Goal: Task Accomplishment & Management: Manage account settings

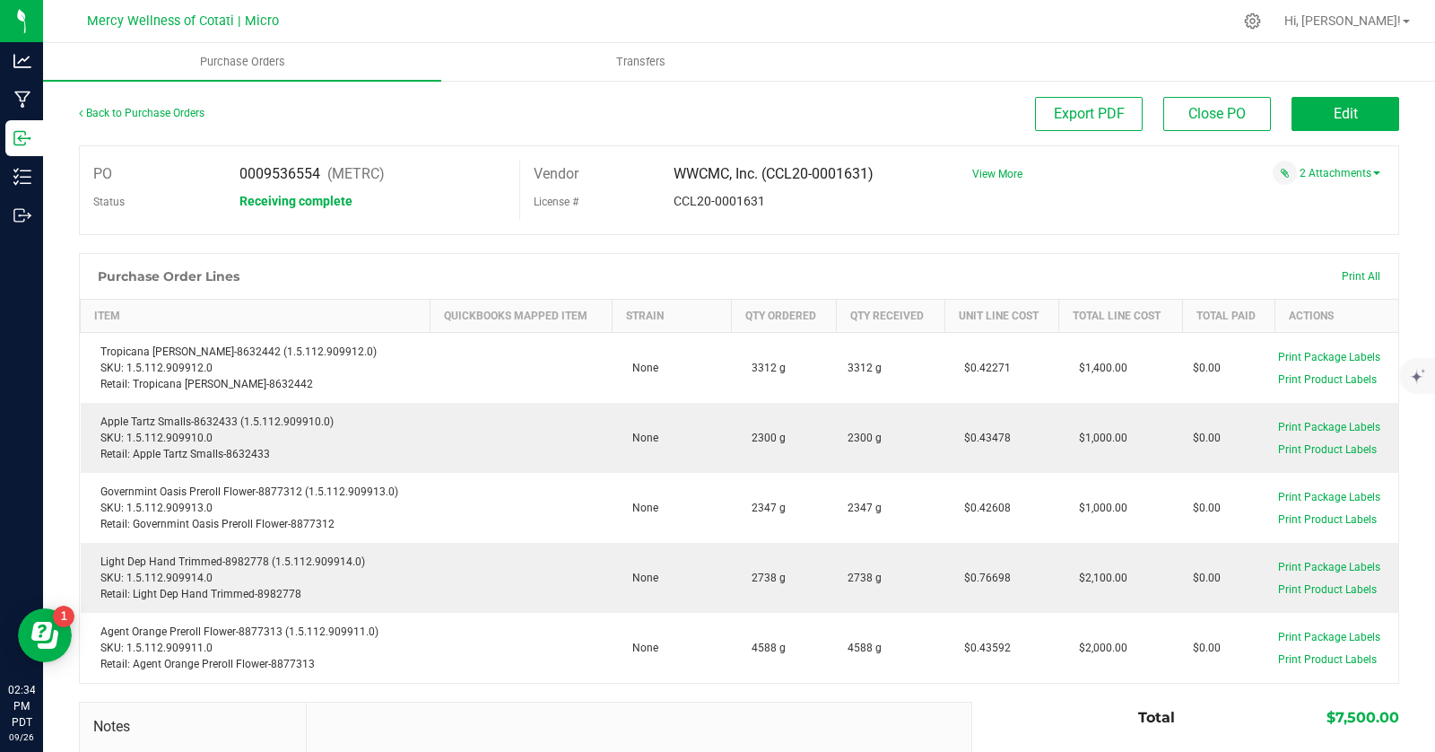
click at [623, 12] on div at bounding box center [776, 21] width 911 height 35
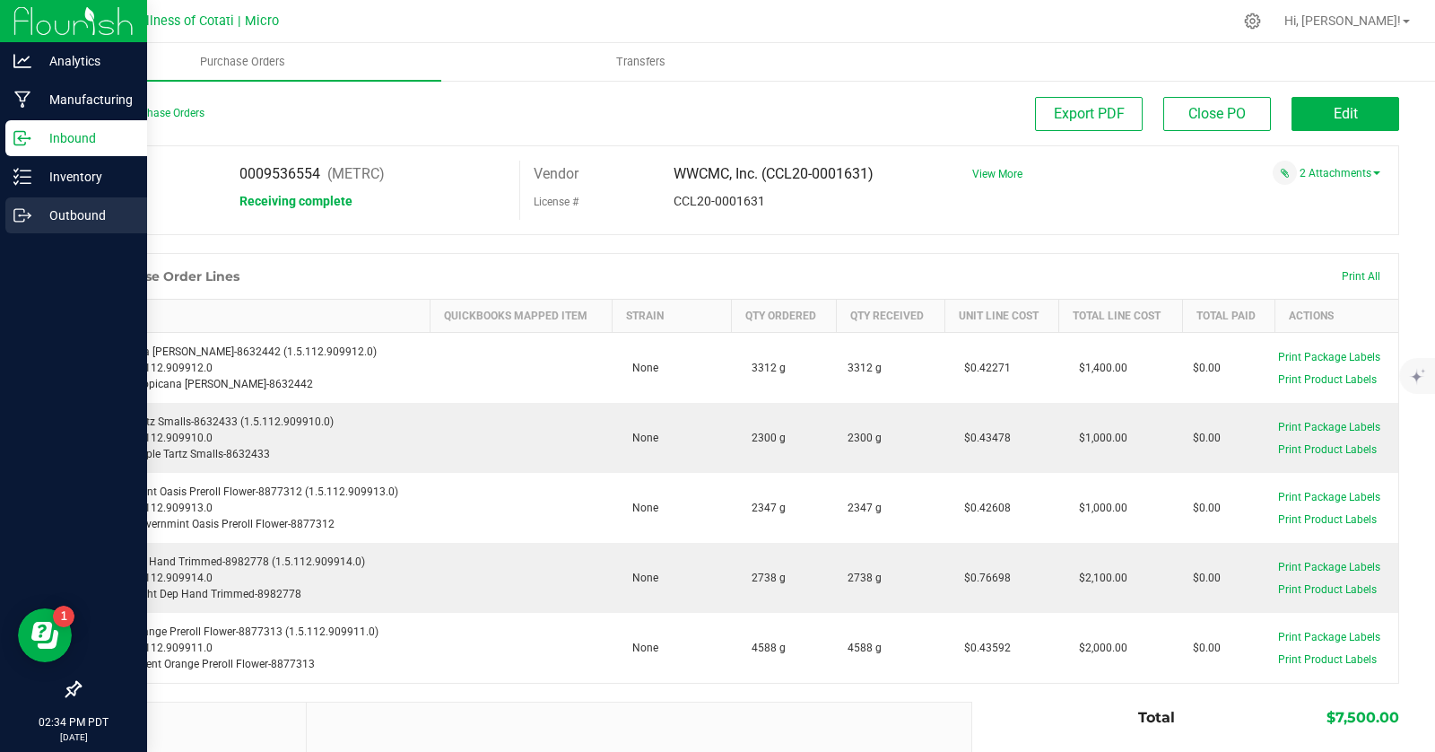
click at [74, 212] on p "Outbound" at bounding box center [85, 216] width 108 height 22
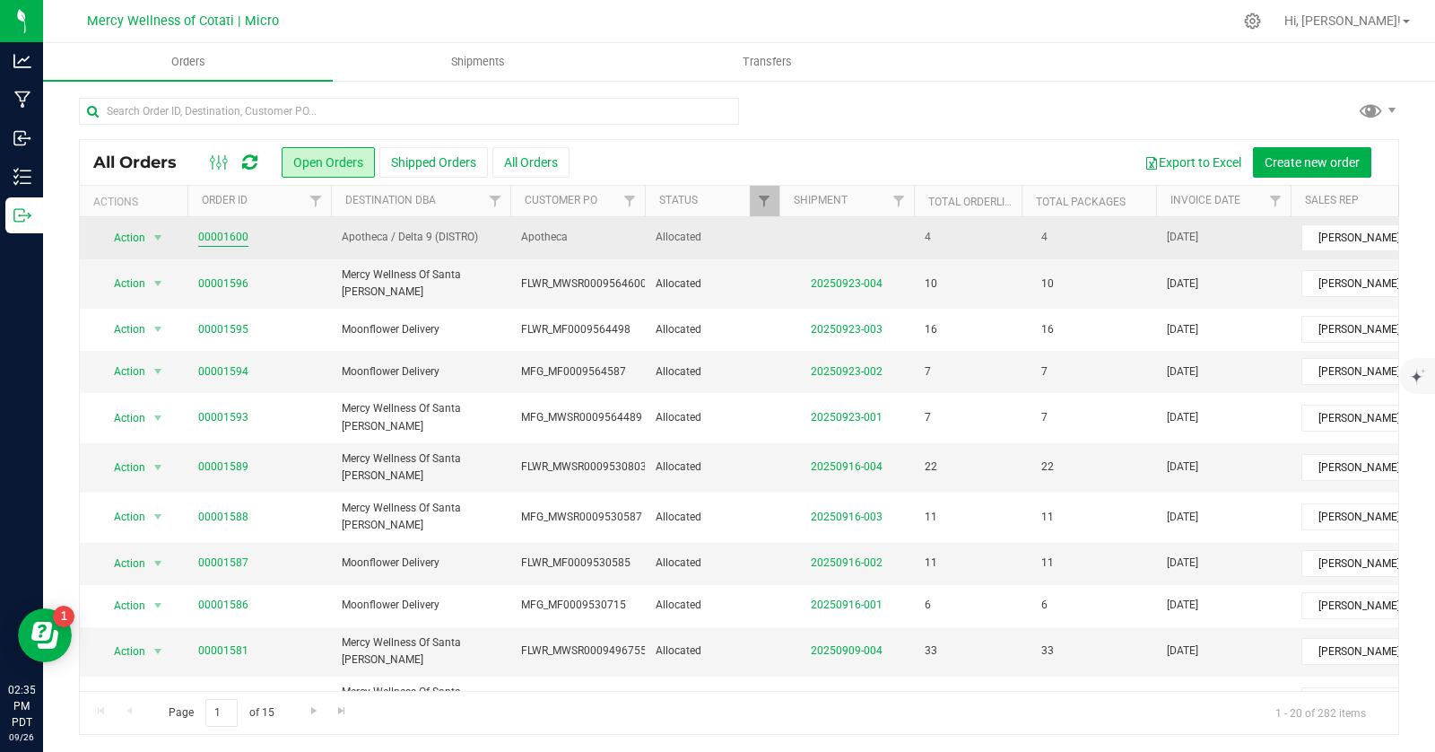
click at [205, 234] on link "00001600" at bounding box center [223, 237] width 50 height 17
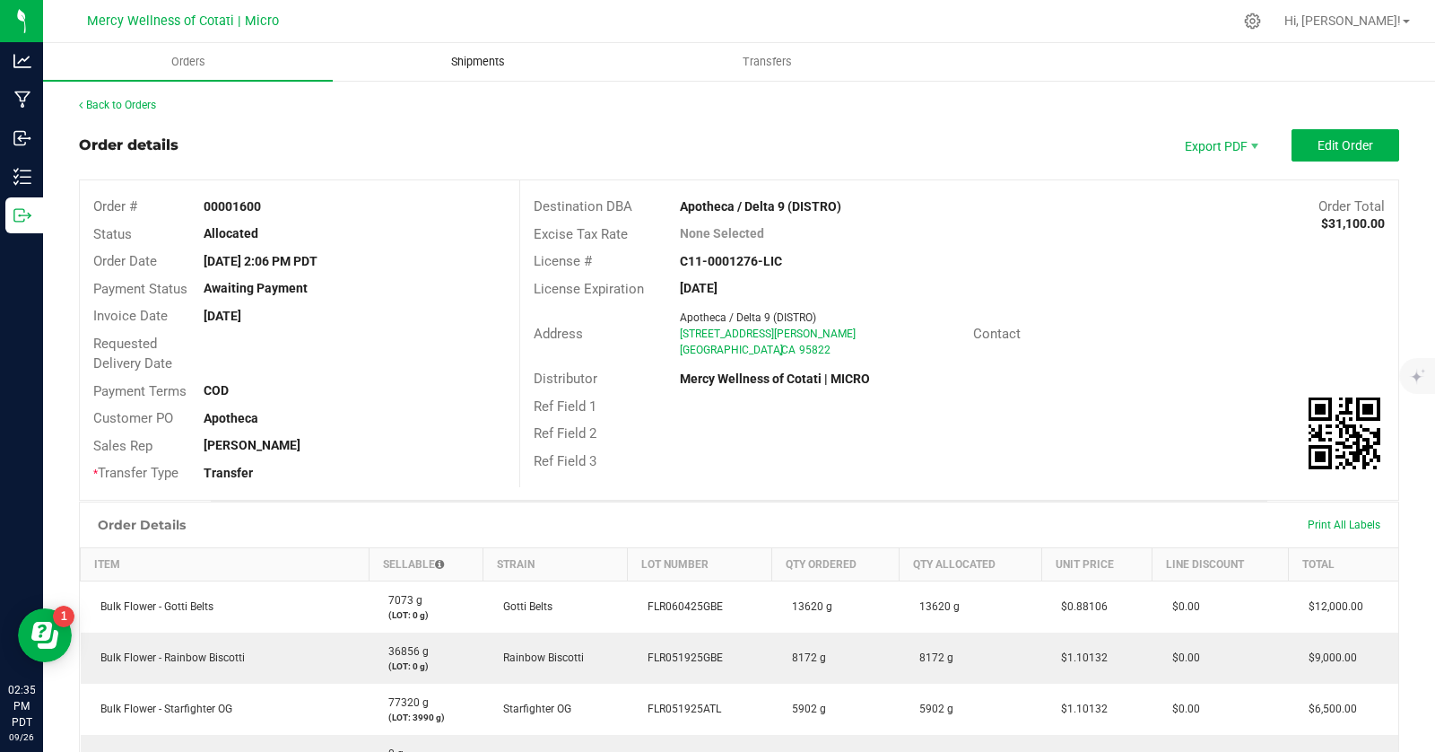
click at [483, 53] on uib-tab-heading "Shipments" at bounding box center [478, 62] width 288 height 36
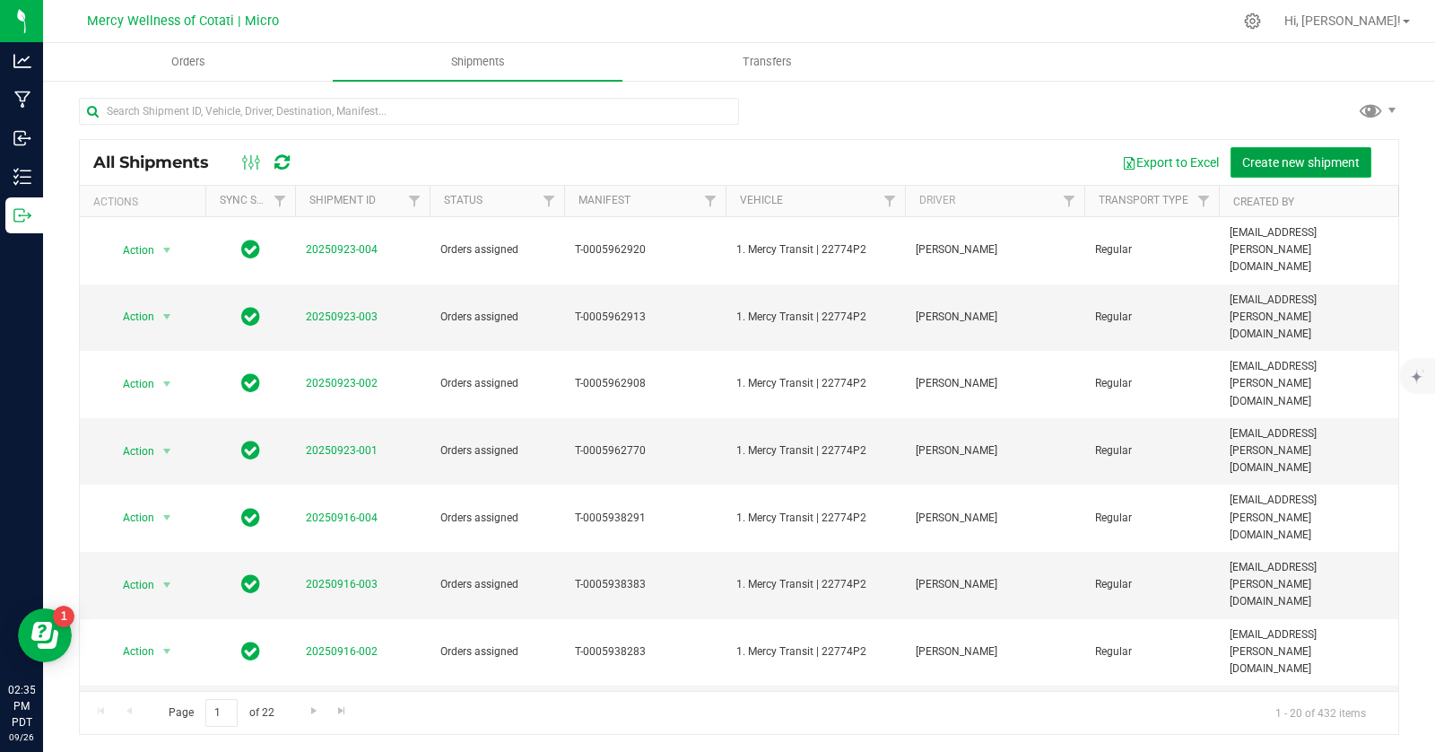
click at [1294, 163] on span "Create new shipment" at bounding box center [1300, 162] width 117 height 14
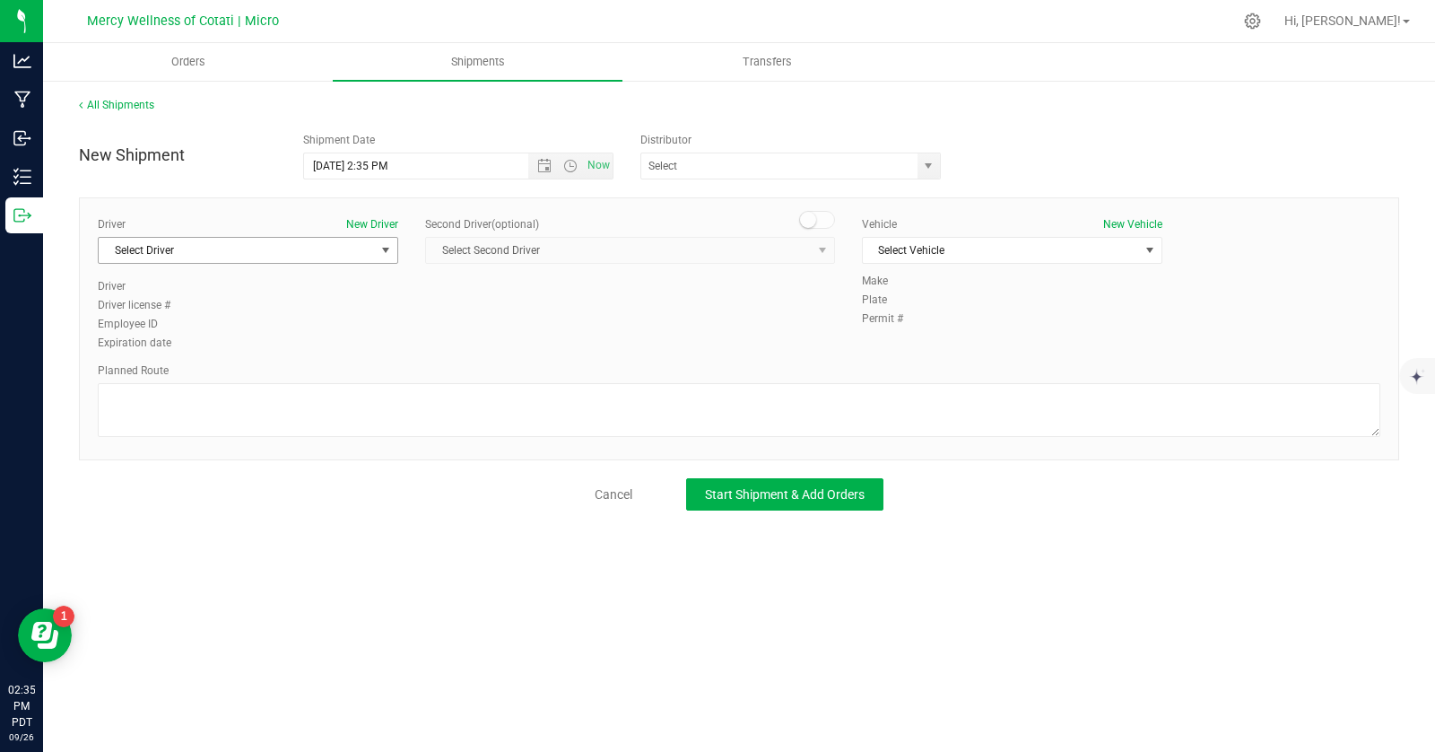
click at [380, 253] on span "select" at bounding box center [386, 250] width 14 height 14
click at [361, 336] on li "[PERSON_NAME]" at bounding box center [248, 349] width 299 height 27
type input "mich"
click at [466, 318] on div "Driver New Driver [PERSON_NAME] Select Driver [PERSON_NAME] [PERSON_NAME] Drive…" at bounding box center [739, 284] width 1310 height 137
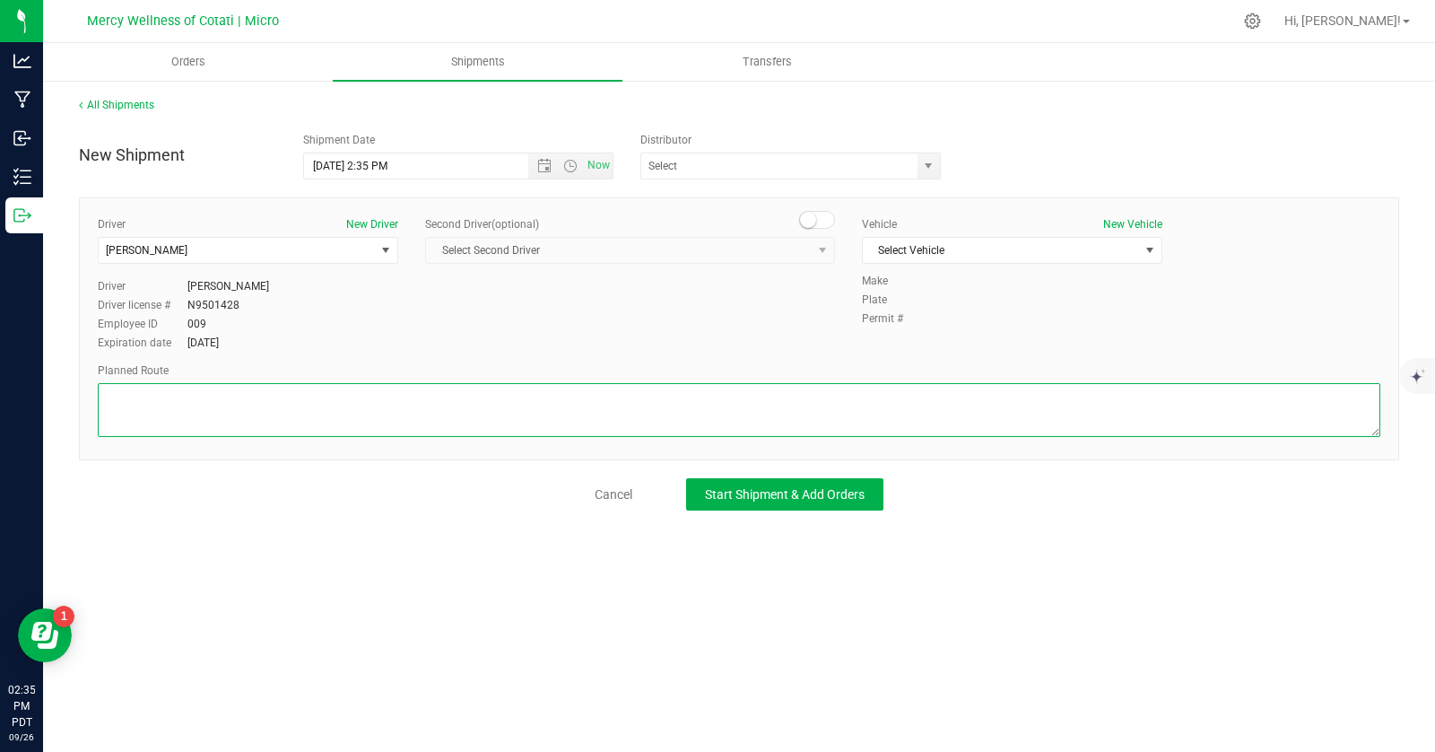
click at [383, 400] on textarea at bounding box center [739, 410] width 1283 height 54
click at [187, 398] on textarea at bounding box center [739, 410] width 1283 height 54
click at [483, 393] on textarea at bounding box center [739, 410] width 1283 height 54
click at [929, 168] on span "select" at bounding box center [928, 166] width 14 height 14
type textarea "Use google gps for most up to date route with traffic conditions"
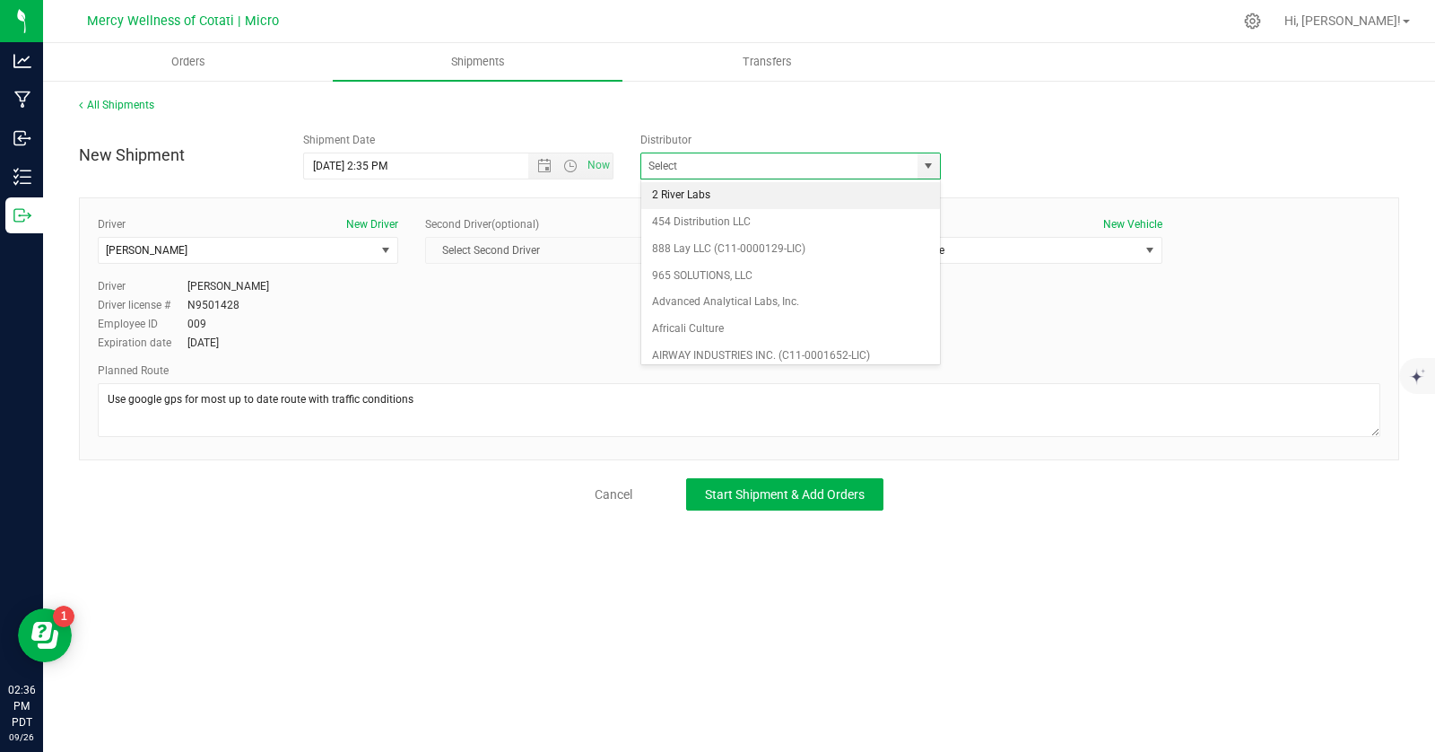
click at [1025, 155] on div "New Shipment Shipment Date [DATE] 2:35 PM Now Distributor 2 River Labs 454 Dist…" at bounding box center [738, 152] width 1347 height 56
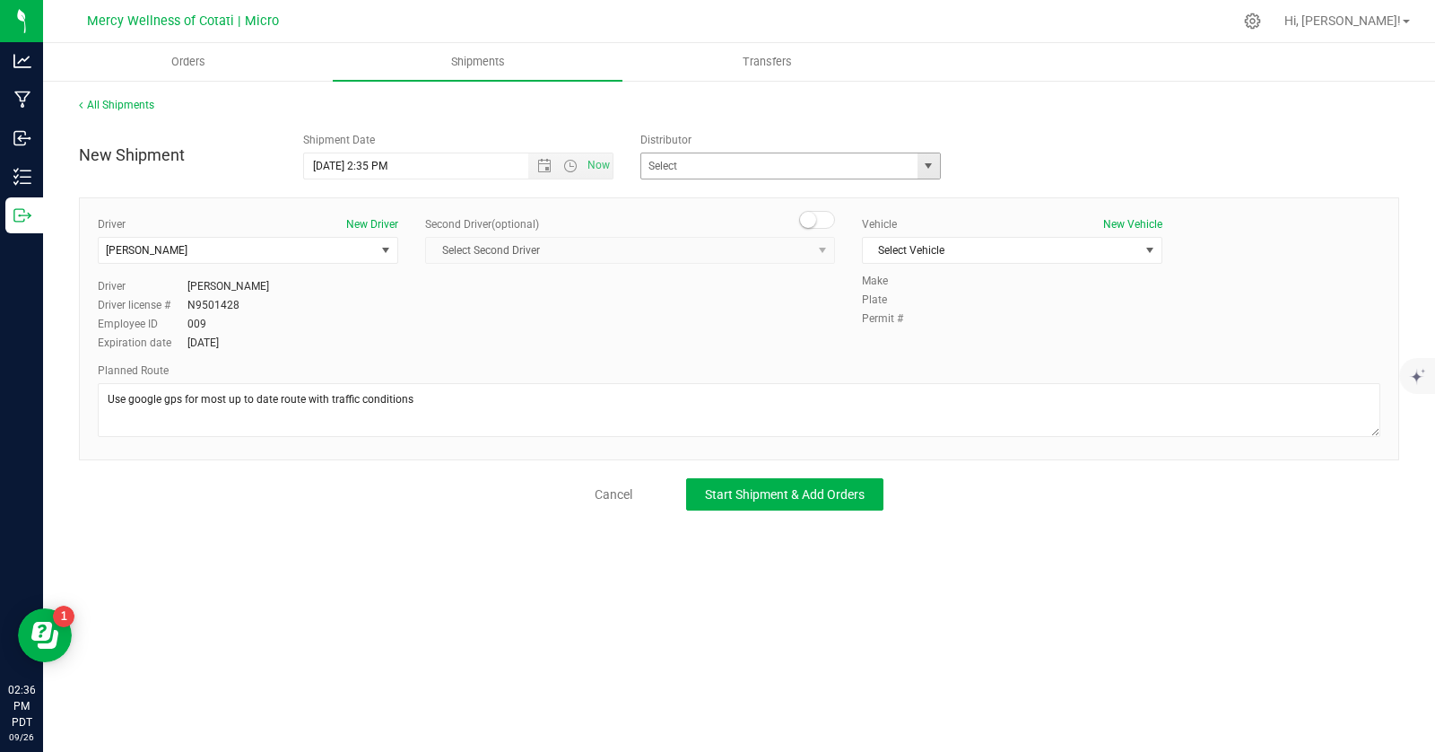
click at [931, 162] on span "select" at bounding box center [928, 166] width 14 height 14
click at [869, 187] on li "Apotheca / Delta 9 (DISTRO)" at bounding box center [790, 195] width 299 height 27
type input "Apotheca / Delta 9 (DISTRO)"
click at [1023, 354] on div "Driver New Driver [PERSON_NAME] Select Driver [PERSON_NAME] [PERSON_NAME] Drive…" at bounding box center [739, 328] width 1320 height 263
click at [1056, 252] on span "Select Vehicle" at bounding box center [1001, 250] width 276 height 25
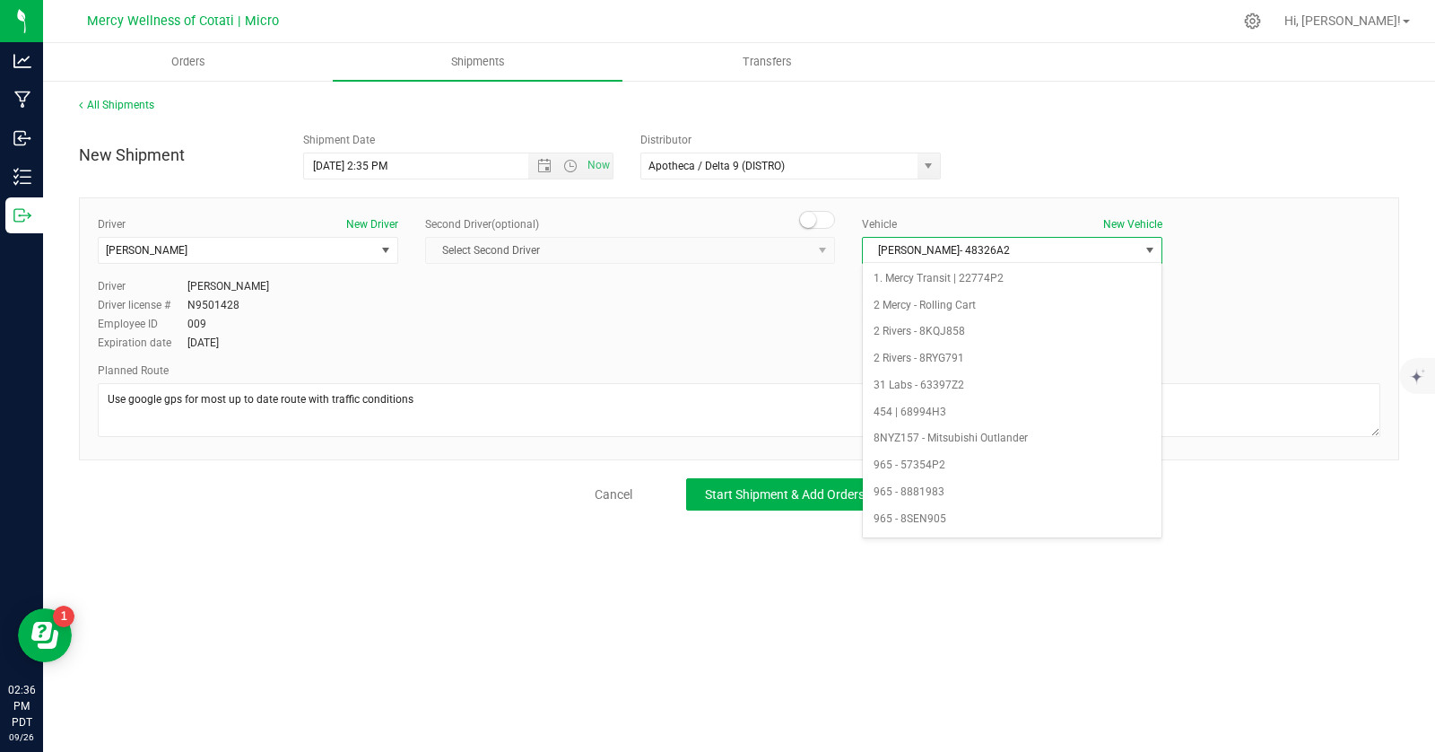
scroll to position [1101, 0]
click at [1056, 252] on span "[PERSON_NAME]- 48326A2" at bounding box center [1001, 250] width 276 height 25
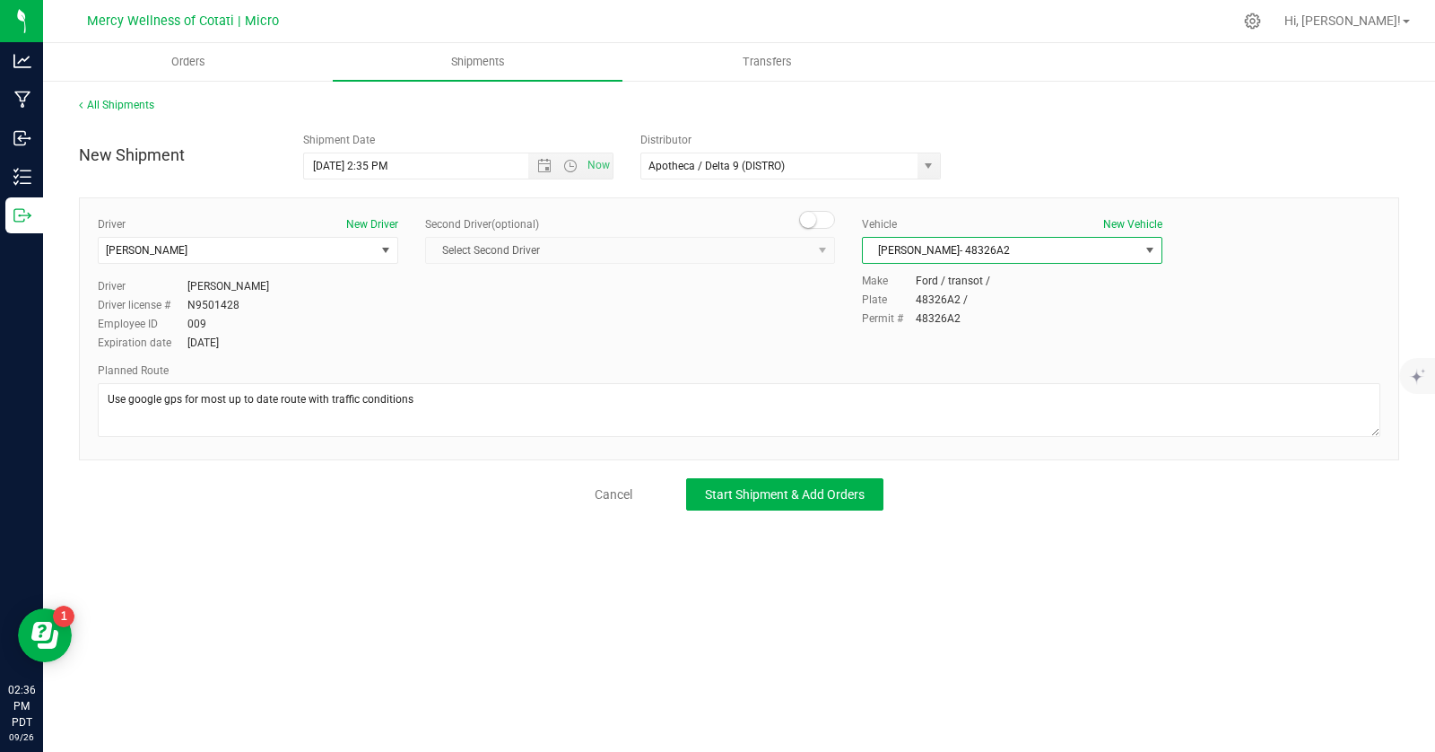
click at [1059, 302] on div "Plate 48326A2 /" at bounding box center [1121, 300] width 518 height 16
click at [831, 483] on button "Start Shipment & Add Orders" at bounding box center [784, 494] width 197 height 32
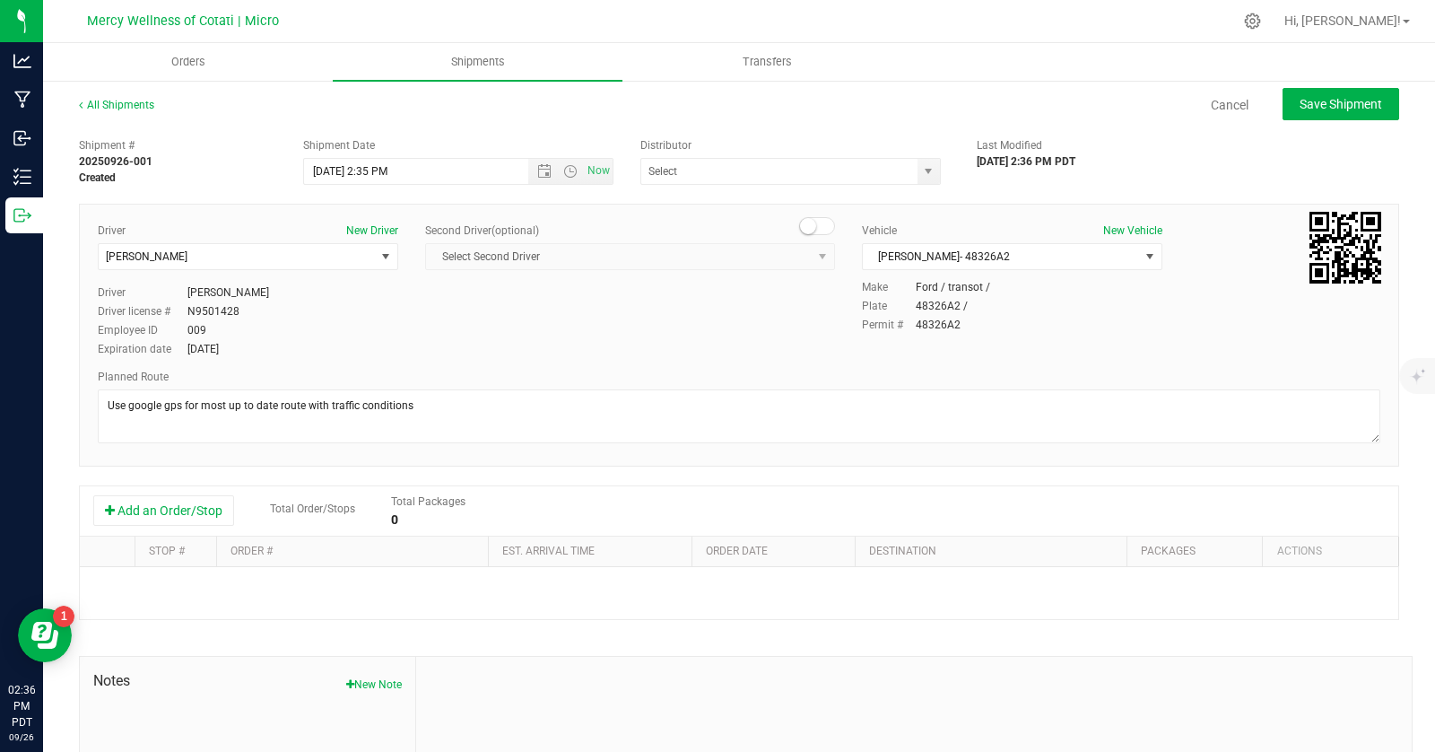
type input "Apotheca / Delta 9 (DISTRO)"
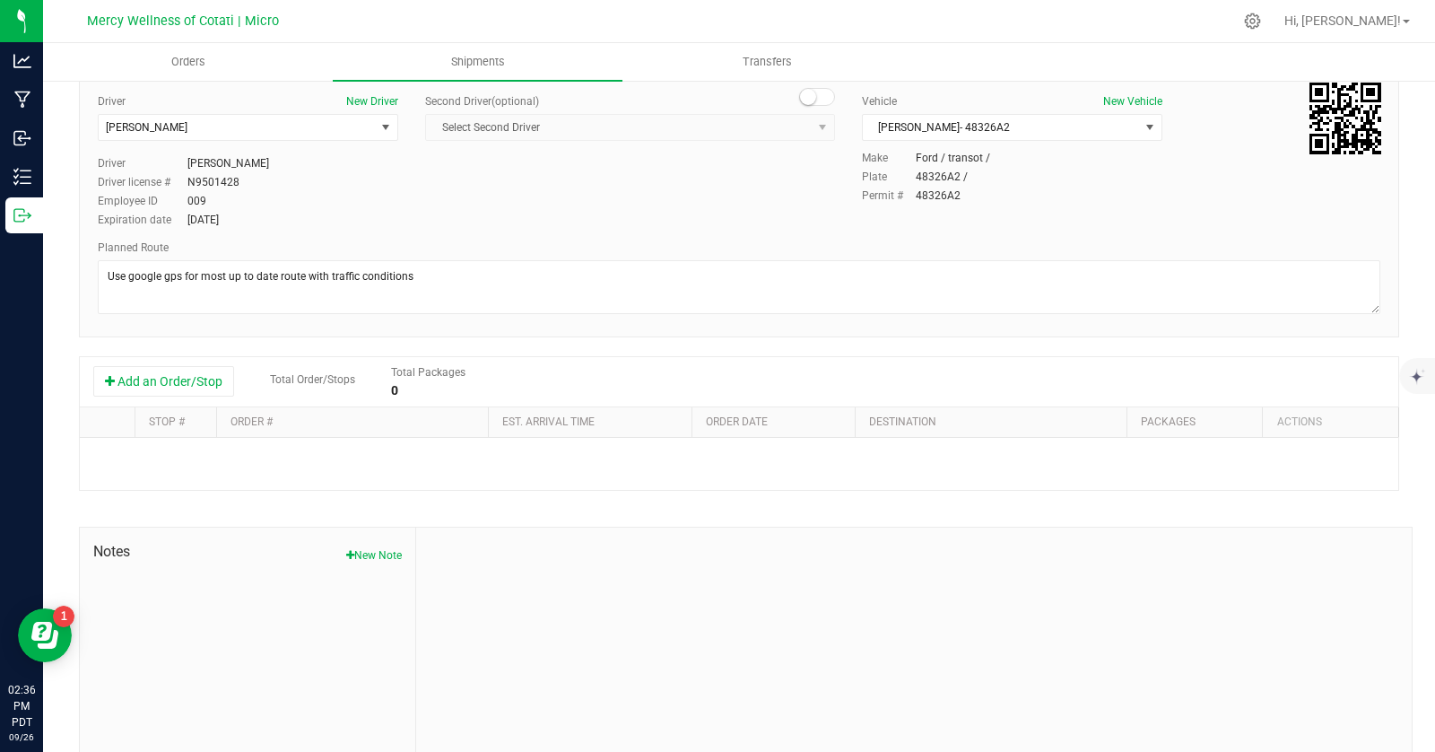
scroll to position [138, 0]
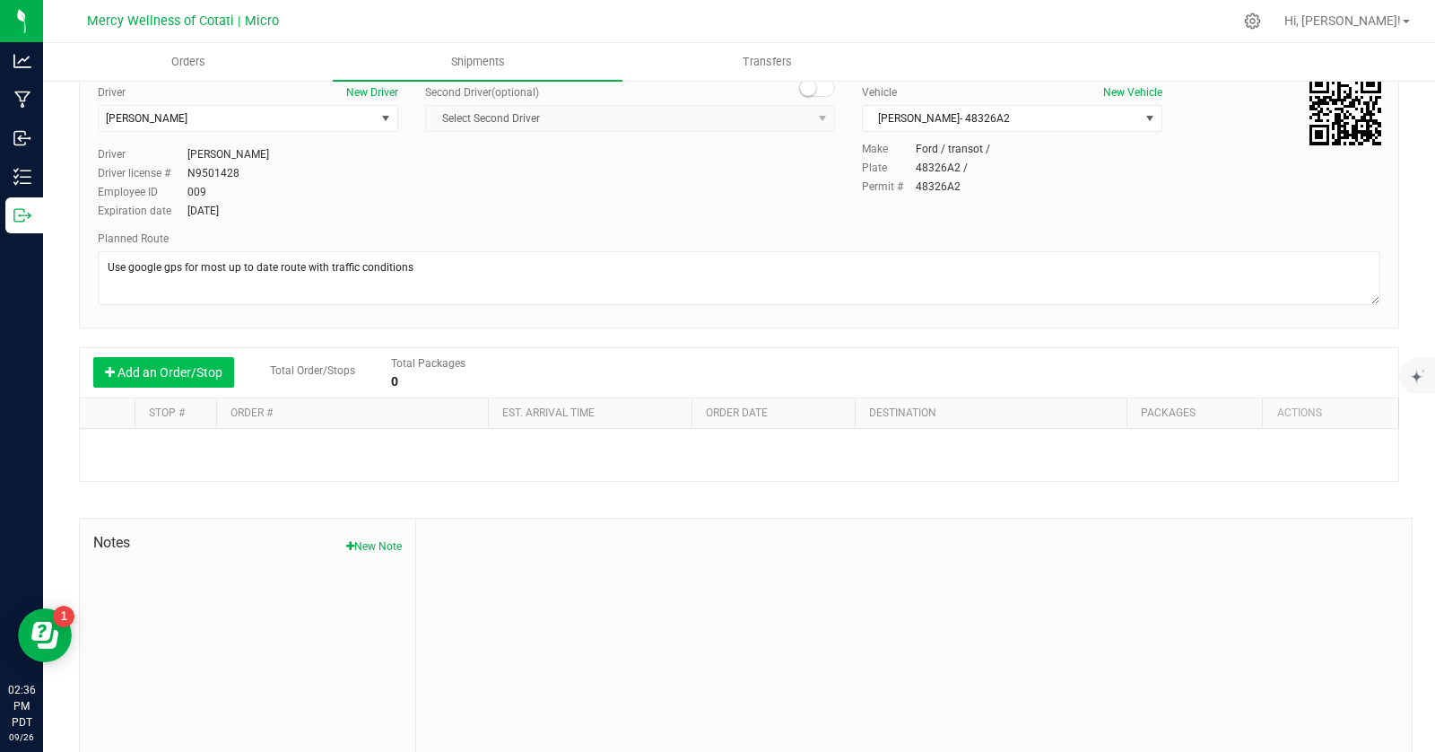
click at [195, 361] on button "Add an Order/Stop" at bounding box center [163, 372] width 141 height 30
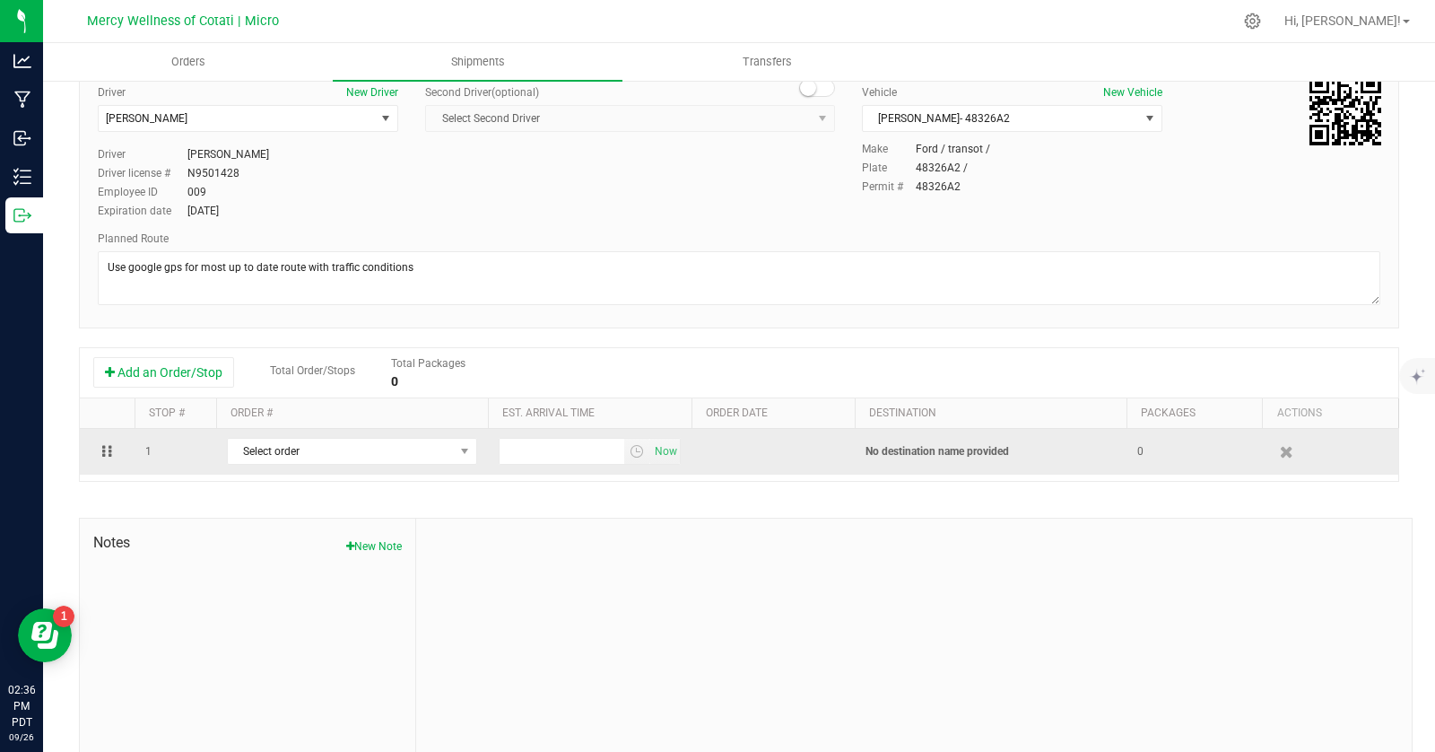
click at [412, 434] on td "Select order 00001600 00001430 00001370 00001369 00001367 00001365 00001362 000…" at bounding box center [352, 452] width 272 height 46
click at [412, 446] on span "Select order" at bounding box center [341, 451] width 226 height 25
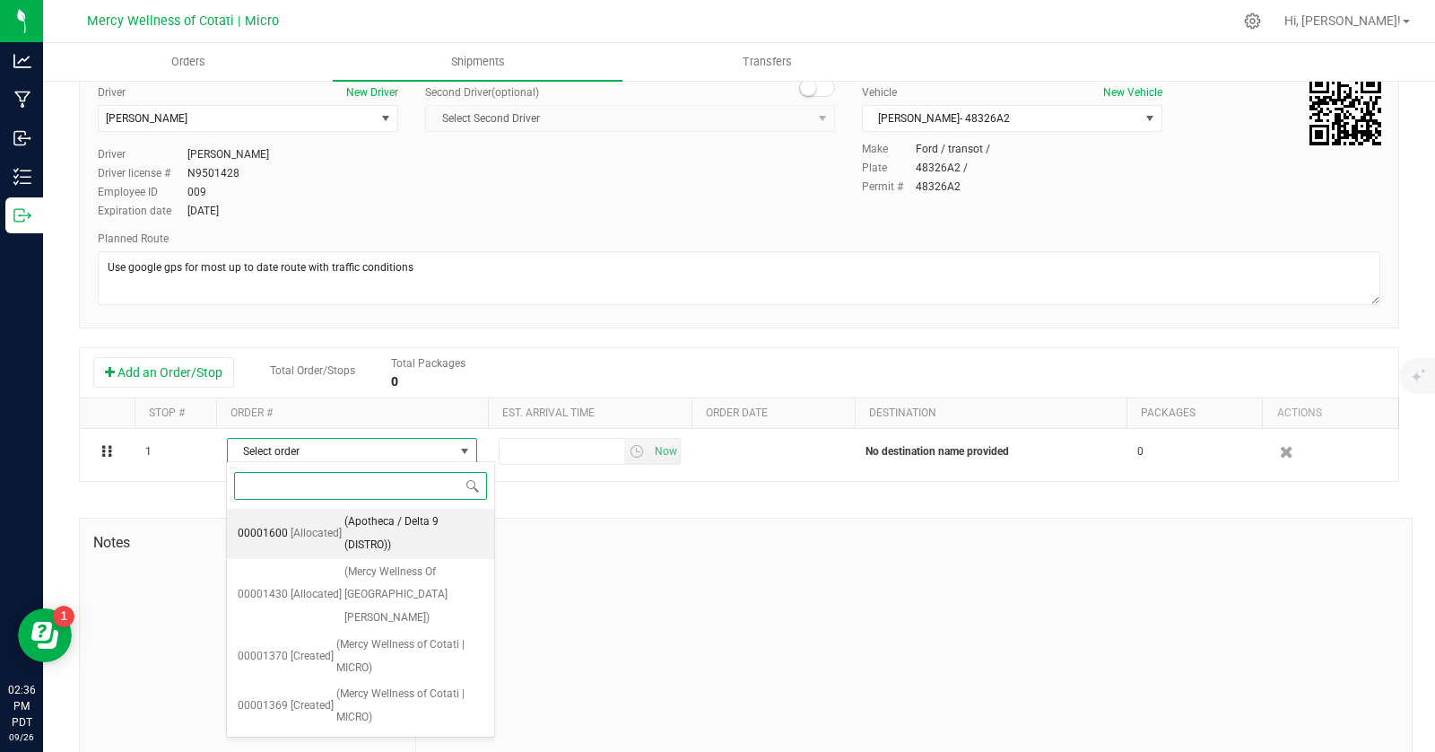
click at [427, 526] on span "(Apotheca / Delta 9 (DISTRO))" at bounding box center [413, 533] width 139 height 46
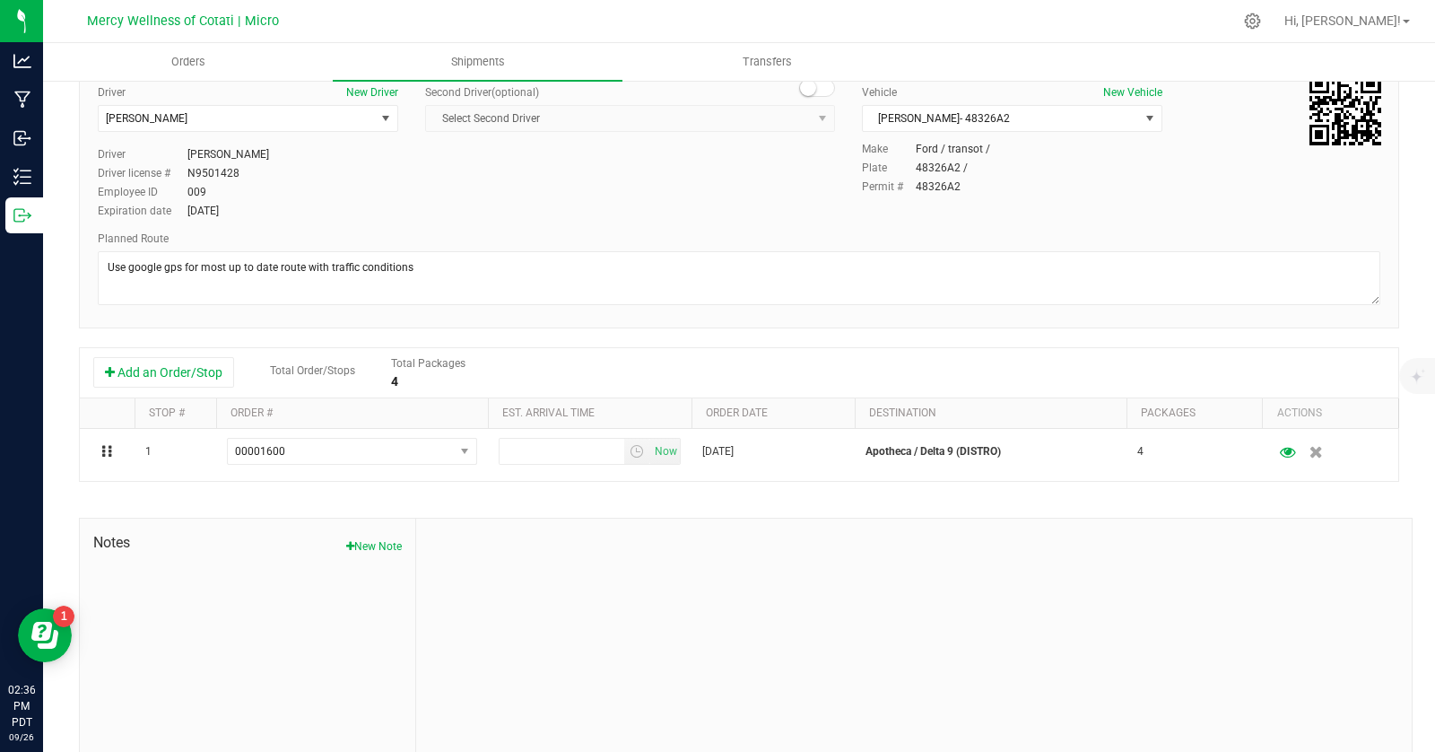
click at [765, 602] on div at bounding box center [914, 638] width 996 height 240
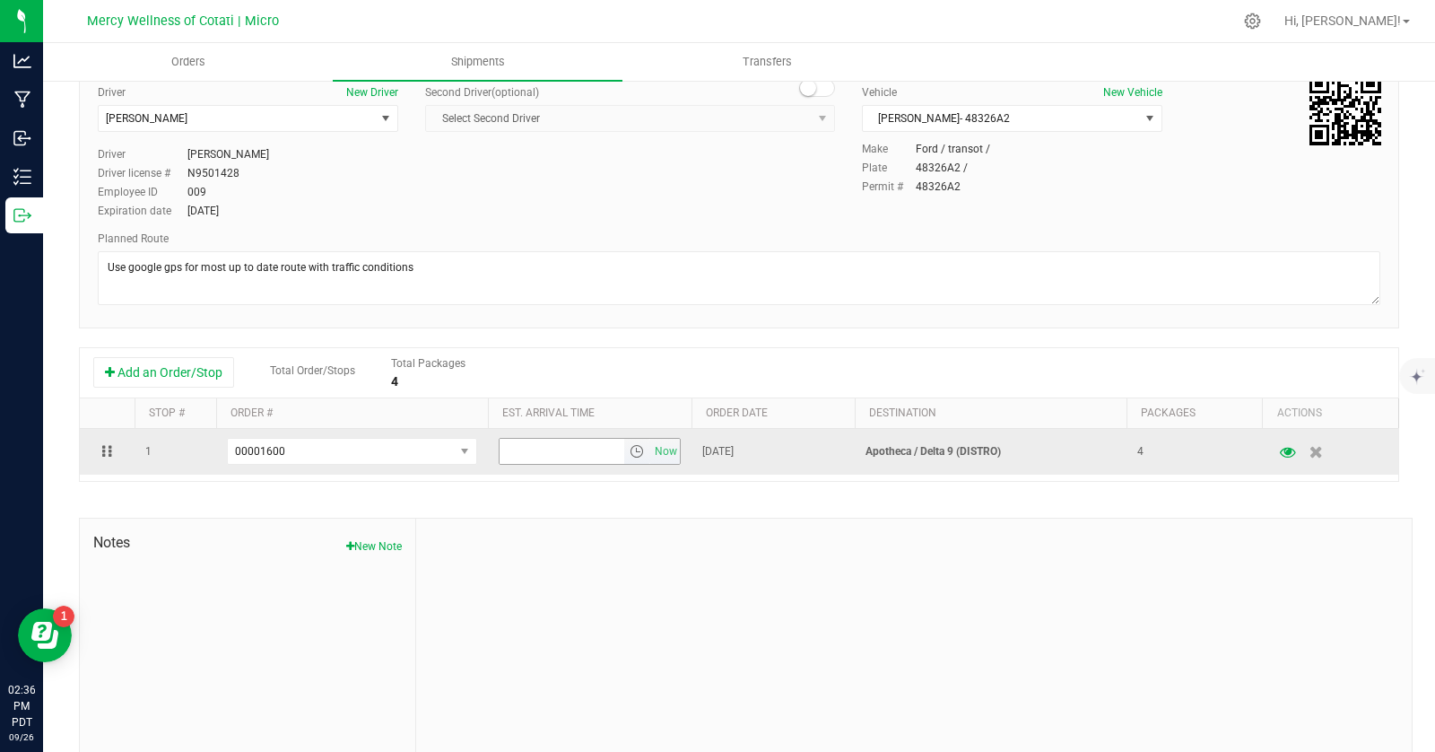
click at [643, 452] on span "select" at bounding box center [637, 451] width 14 height 14
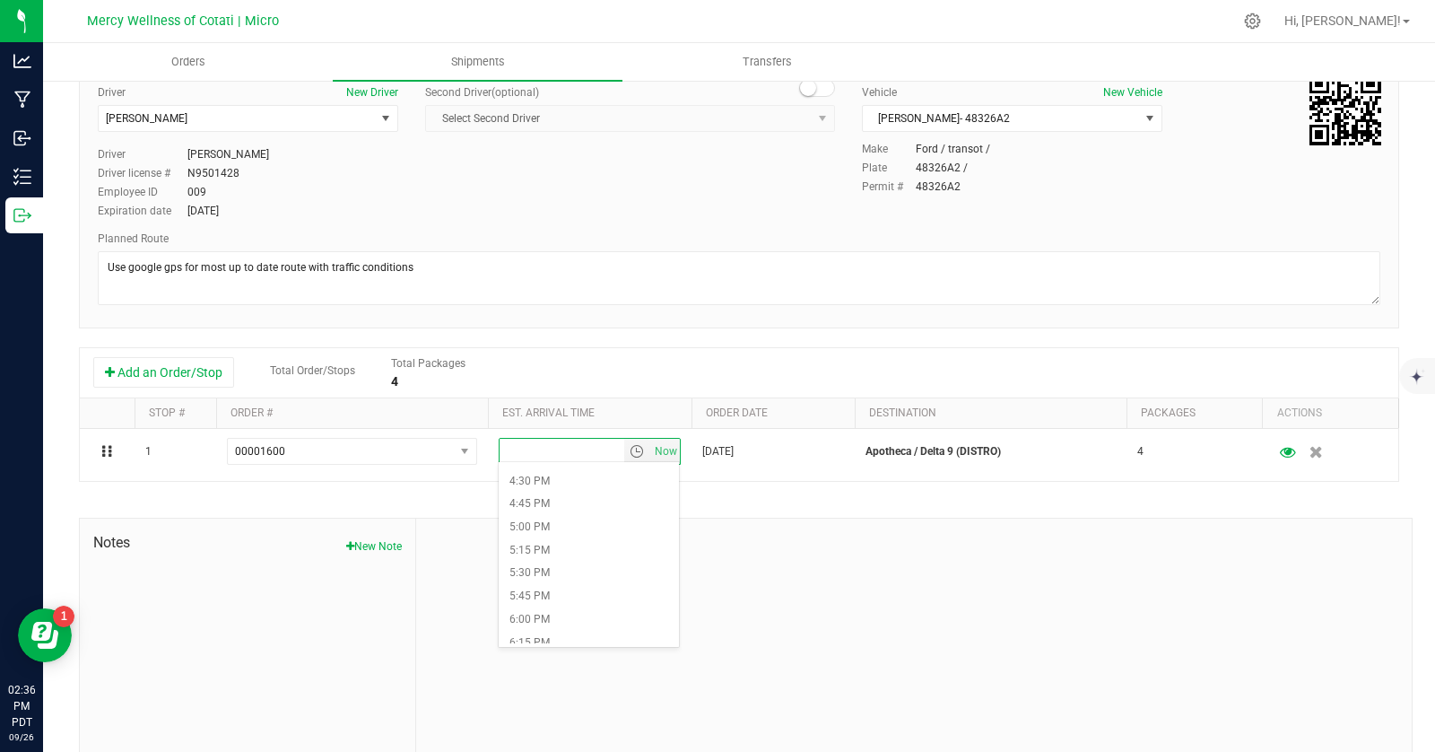
scroll to position [1516, 0]
click at [574, 574] on li "5:30 PM" at bounding box center [588, 573] width 179 height 23
click at [893, 575] on div at bounding box center [914, 638] width 996 height 240
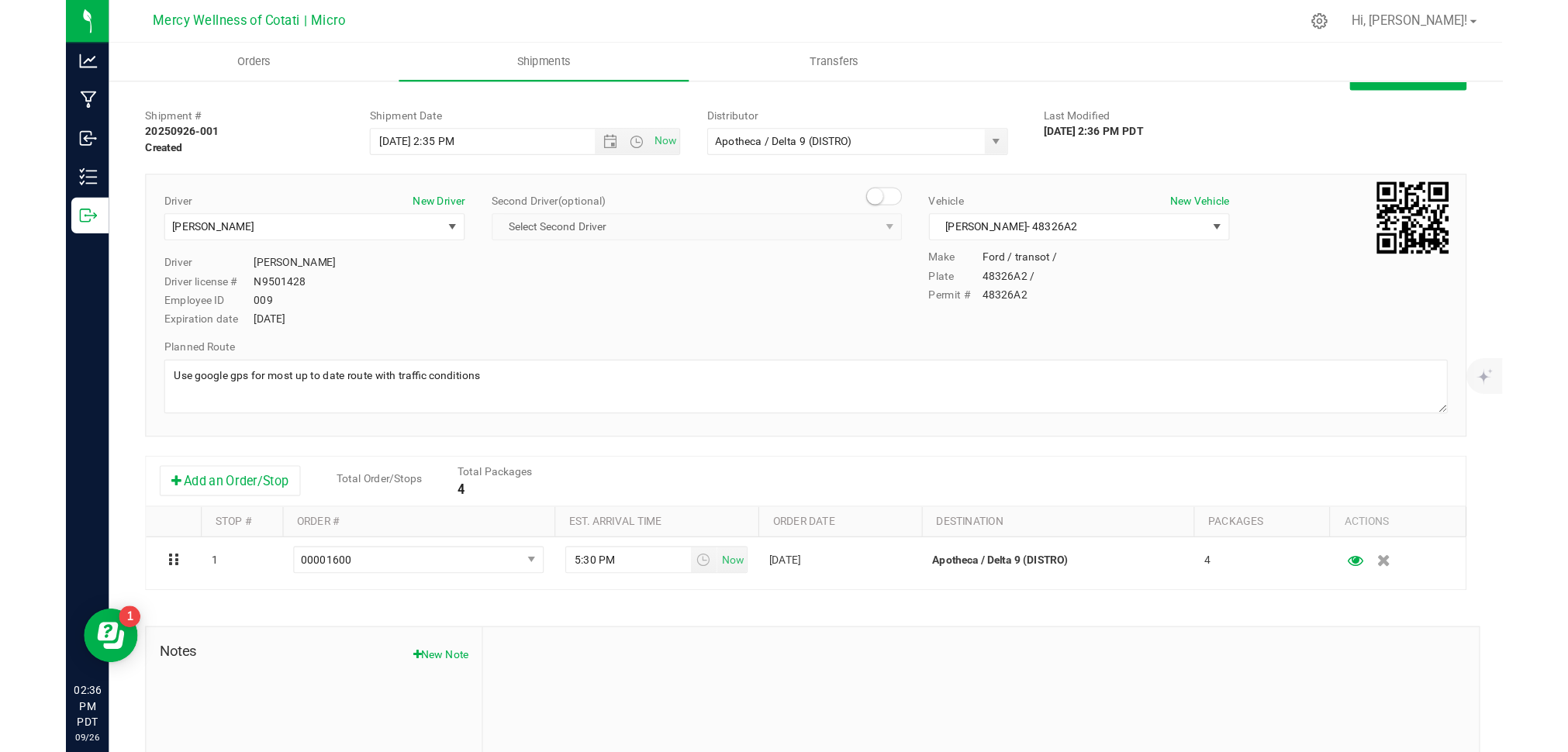
scroll to position [0, 0]
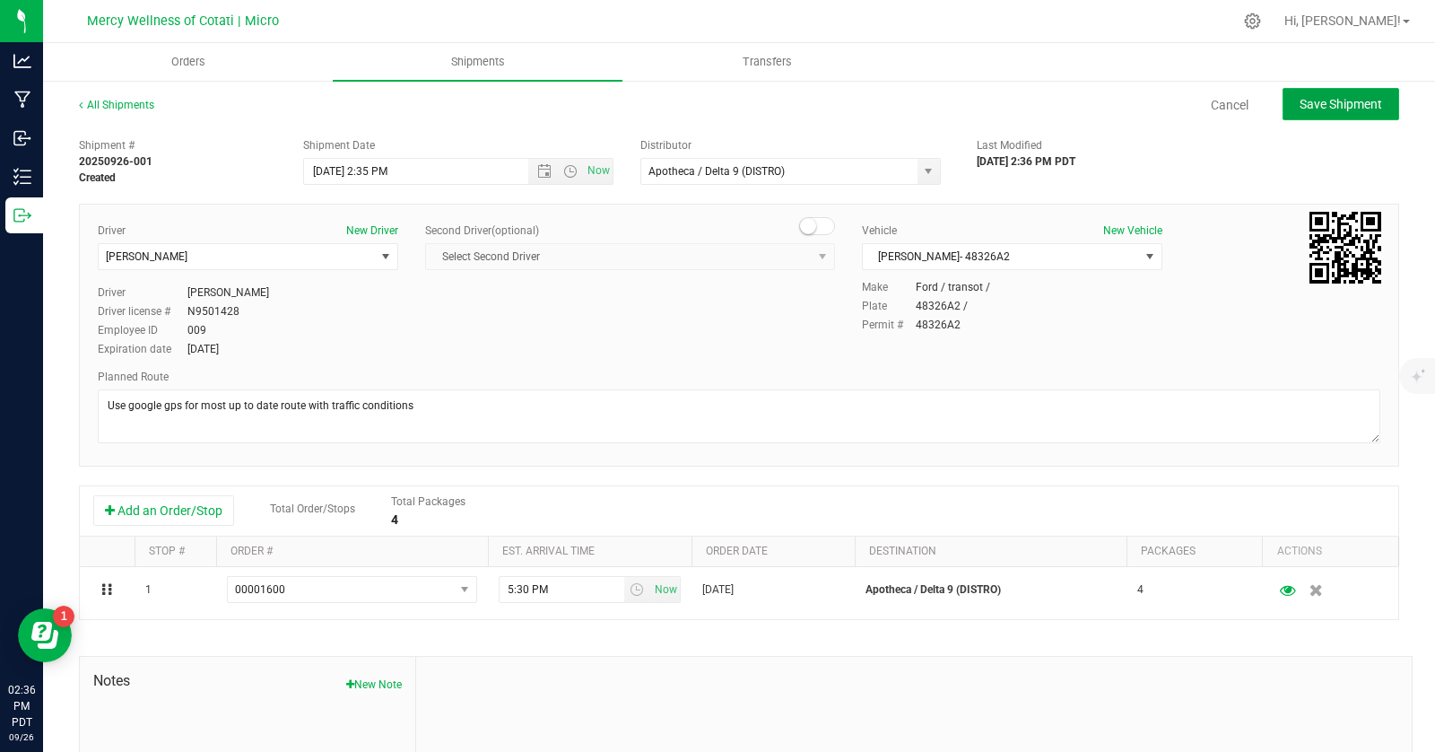
click at [1355, 102] on span "Save Shipment" at bounding box center [1341, 104] width 83 height 14
type input "[DATE] 9:35 PM"
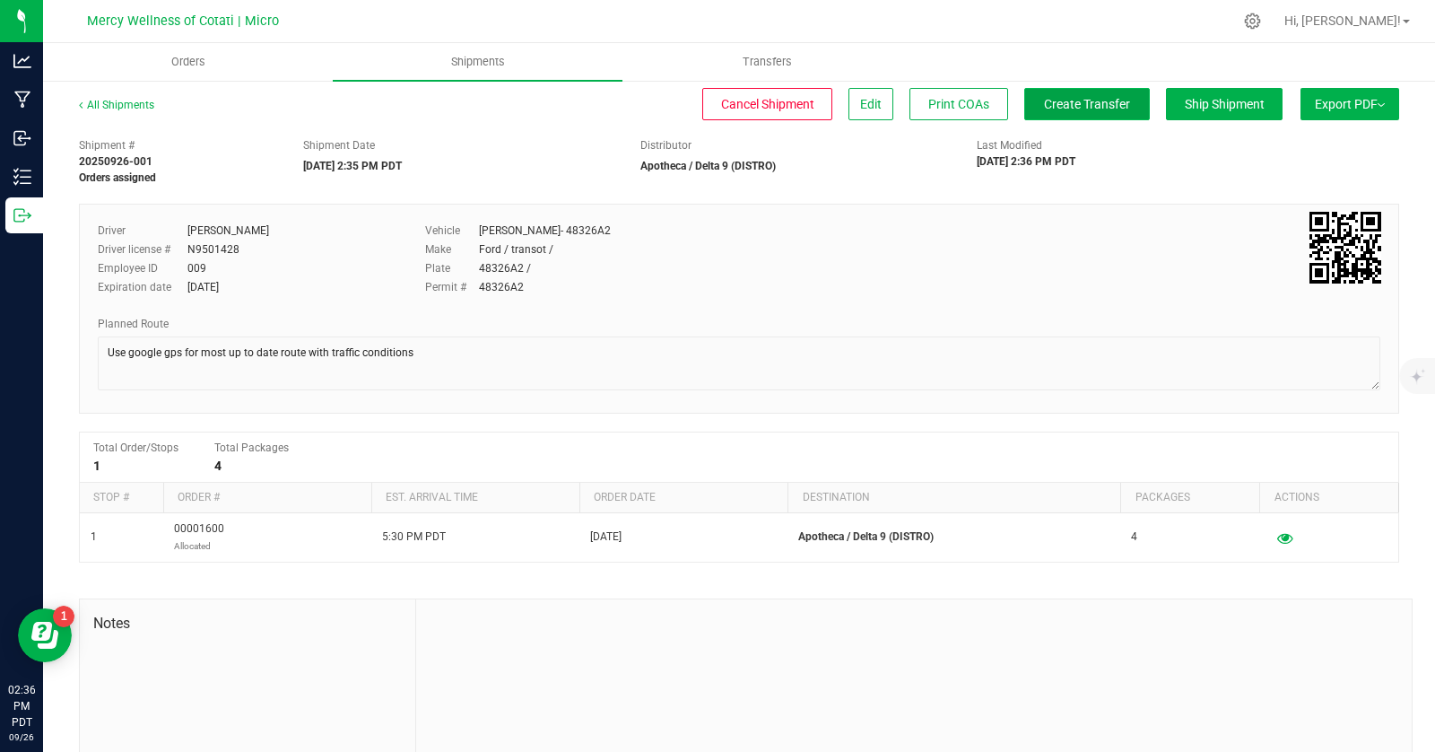
click at [1101, 104] on span "Create Transfer" at bounding box center [1087, 104] width 86 height 14
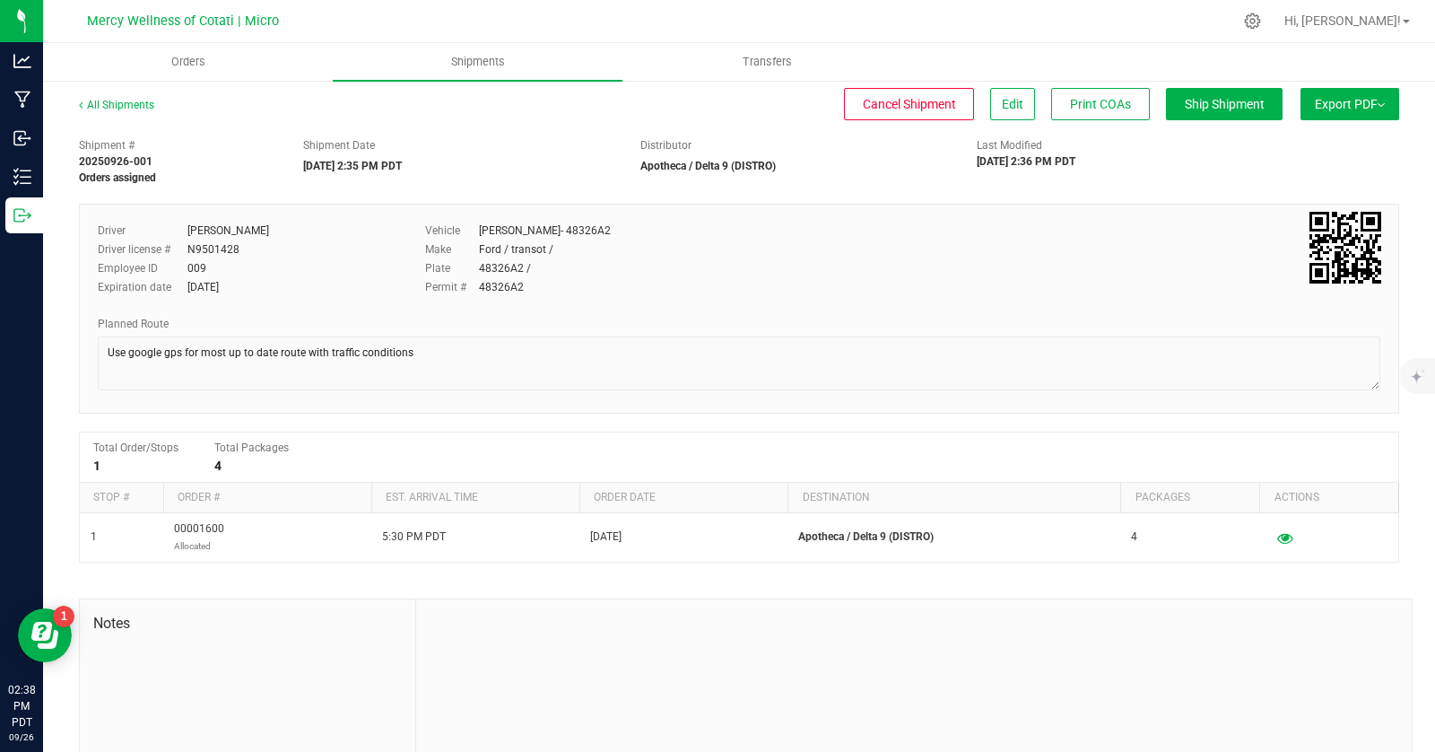
click at [1061, 244] on div "Driver [PERSON_NAME] Driver license # N9501428 Employee ID 009 Expiration date …" at bounding box center [739, 264] width 1310 height 84
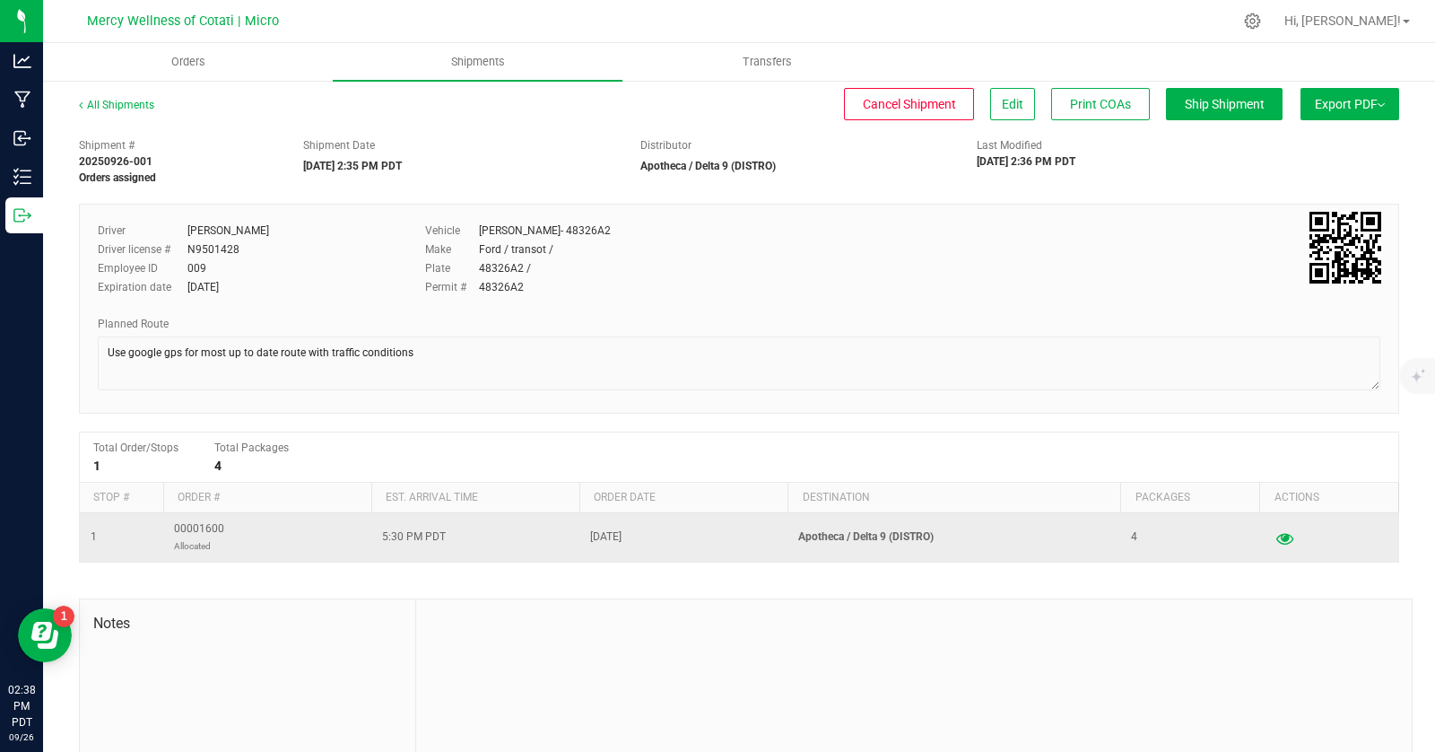
click at [1288, 539] on icon "button" at bounding box center [1284, 537] width 17 height 13
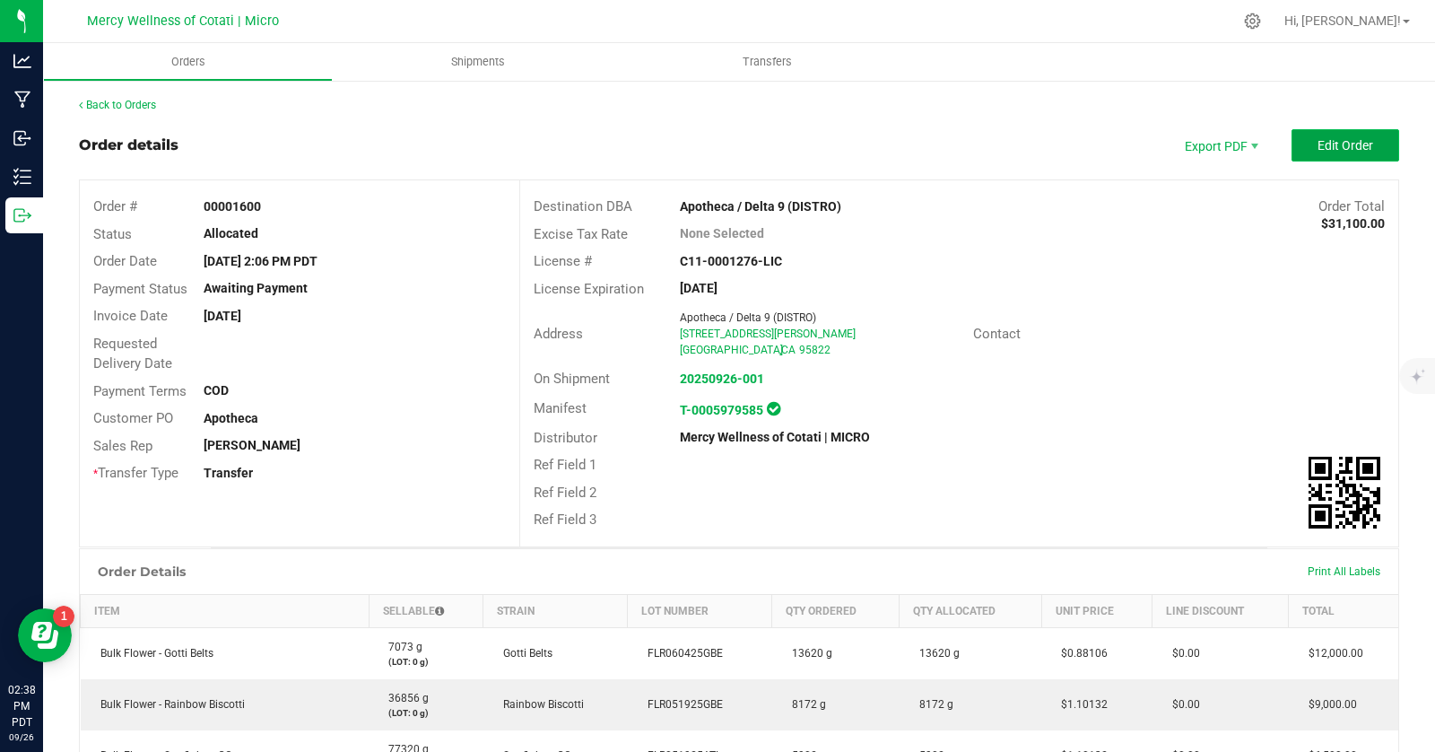
click at [1328, 156] on button "Edit Order" at bounding box center [1346, 145] width 108 height 32
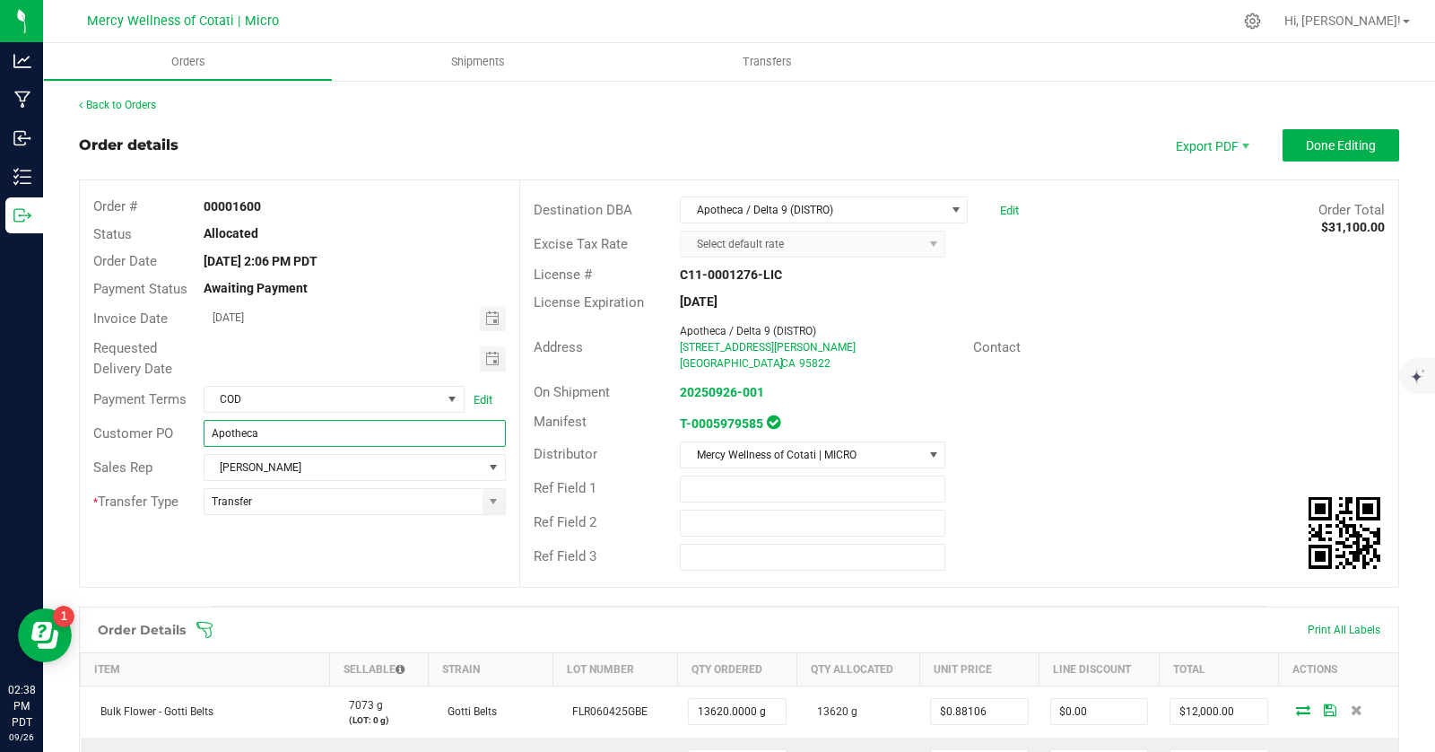
click at [338, 430] on input "Apotheca" at bounding box center [355, 433] width 303 height 27
paste input "0009588170"
type input "Apotheca #0009588170"
click at [1339, 143] on span "Done Editing" at bounding box center [1341, 145] width 70 height 14
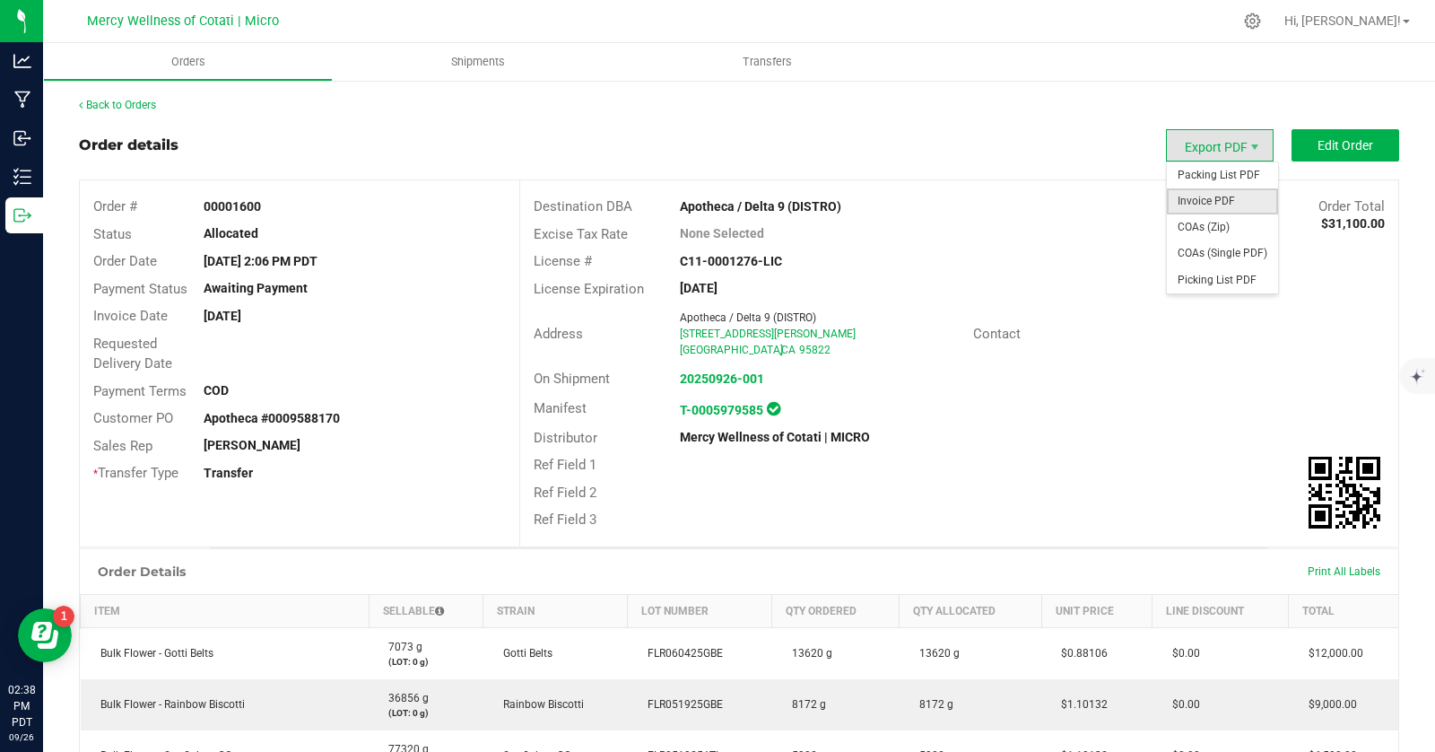
click at [1224, 201] on span "Invoice PDF" at bounding box center [1222, 201] width 111 height 26
